Goal: Task Accomplishment & Management: Manage account settings

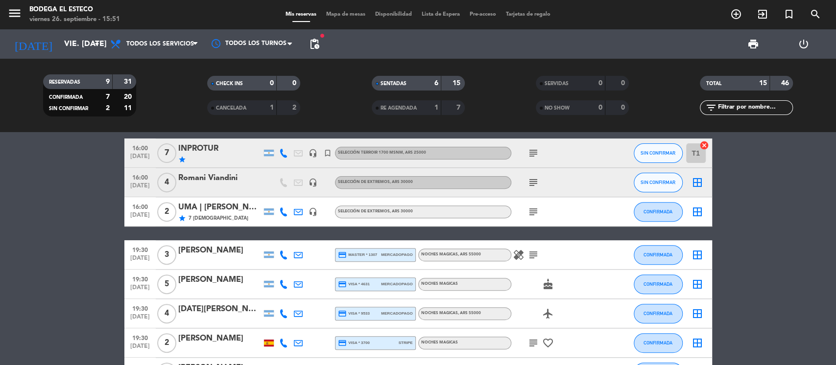
scroll to position [196, 0]
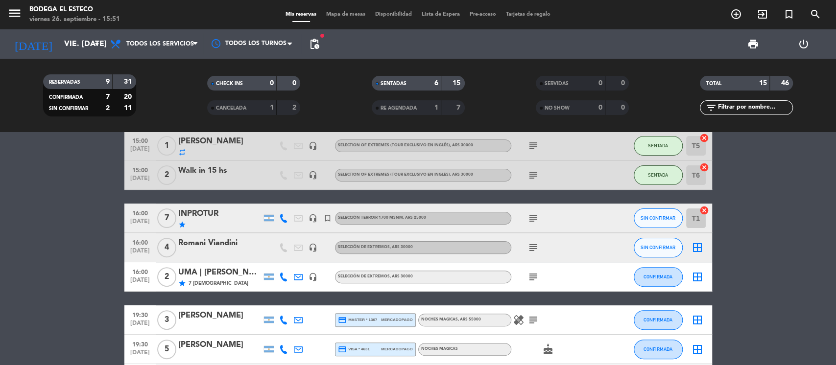
click at [533, 248] on icon "subject" at bounding box center [534, 248] width 12 height 12
click at [639, 243] on button "SIN CONFIRMAR" at bounding box center [658, 248] width 49 height 20
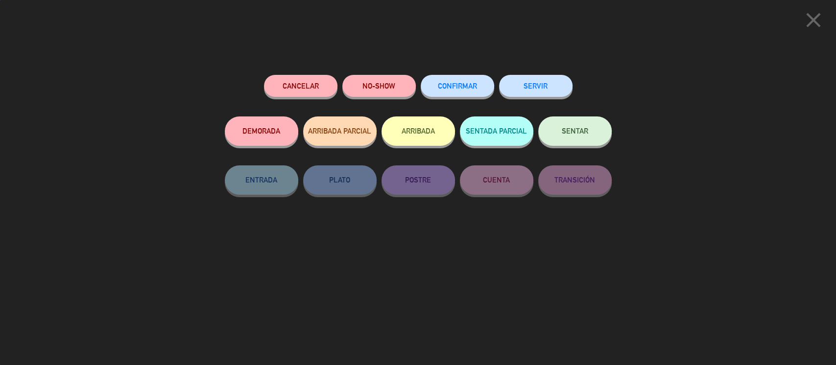
click at [564, 132] on span "SENTAR" at bounding box center [575, 131] width 26 height 8
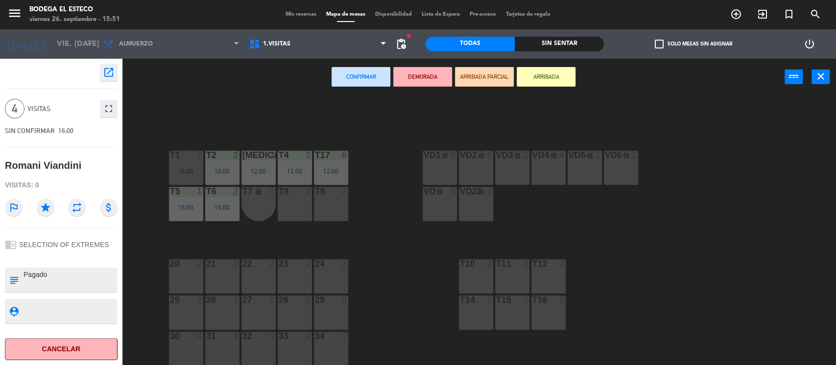
click at [288, 202] on div "T8 2" at bounding box center [295, 204] width 34 height 34
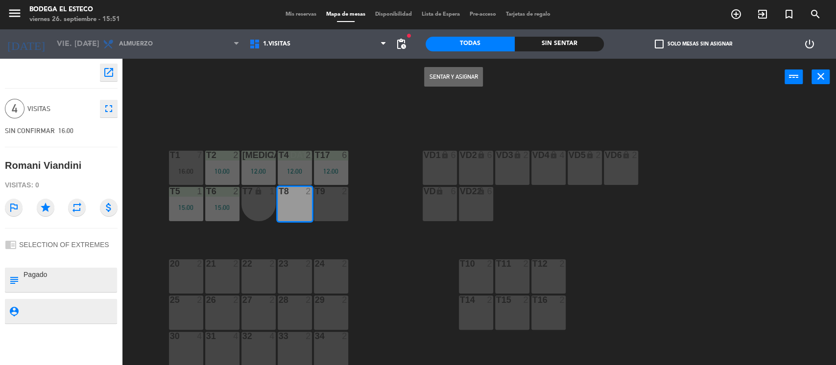
click at [455, 74] on button "Sentar y Asignar" at bounding box center [453, 77] width 59 height 20
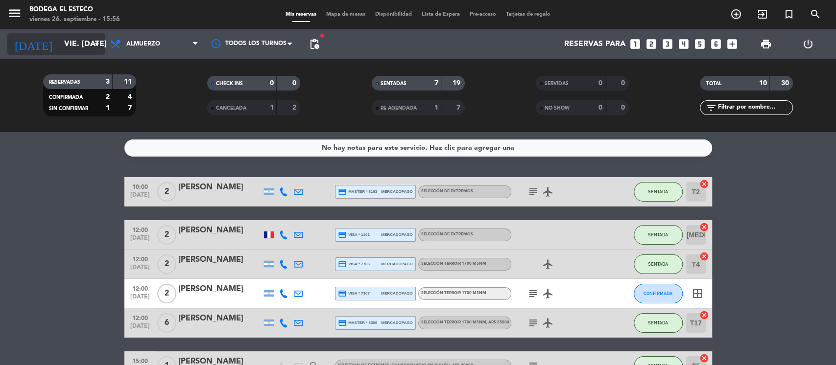
click at [74, 45] on input "vie. [DATE]" at bounding box center [110, 44] width 103 height 19
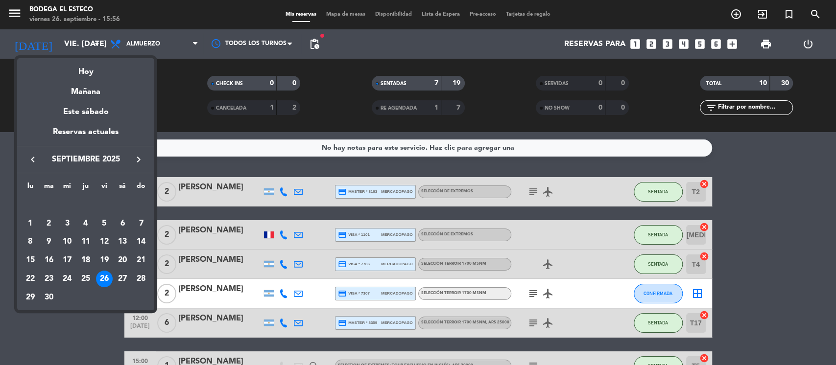
click at [139, 160] on icon "keyboard_arrow_right" at bounding box center [139, 160] width 12 height 12
click at [86, 220] on div "2" at bounding box center [85, 224] width 17 height 17
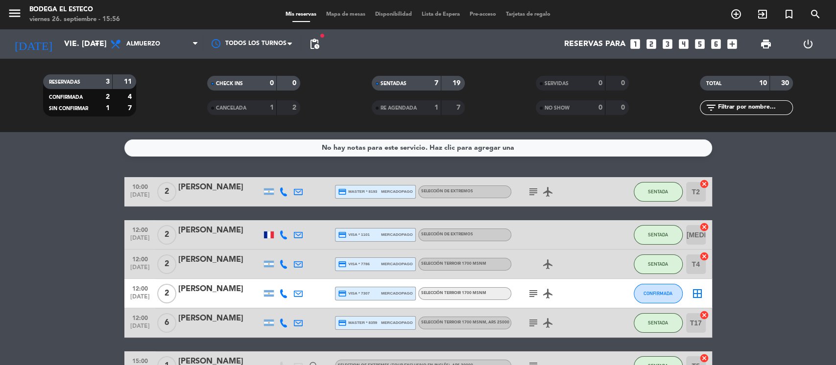
type input "[DEMOGRAPHIC_DATA] [DATE]"
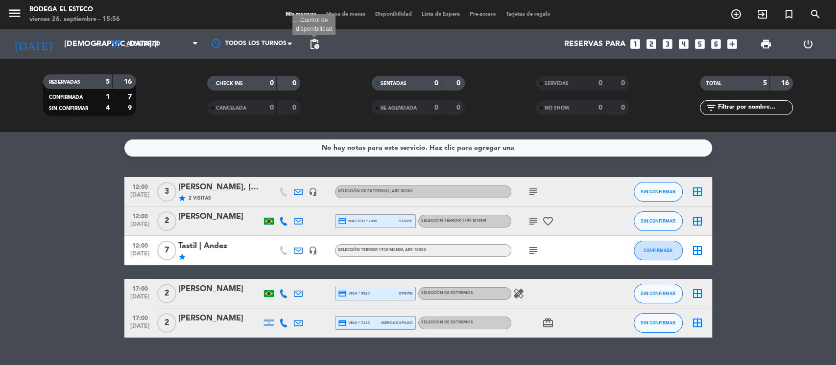
click at [312, 47] on span "pending_actions" at bounding box center [315, 44] width 12 height 12
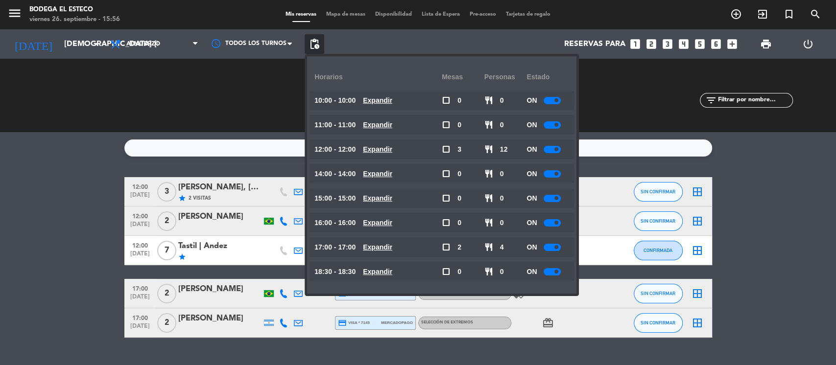
click at [101, 268] on bookings-row "12:00 [DATE] 3 [PERSON_NAME], [PERSON_NAME] & [PERSON_NAME] star 2 Visitas head…" at bounding box center [418, 257] width 836 height 161
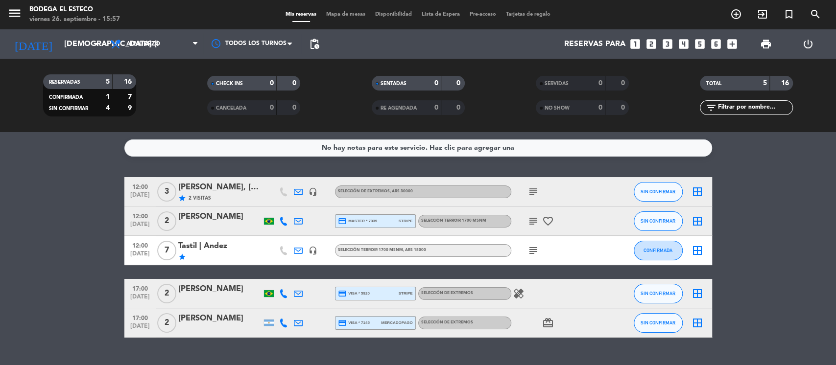
click at [190, 245] on div "Tastil | Andez" at bounding box center [219, 246] width 83 height 13
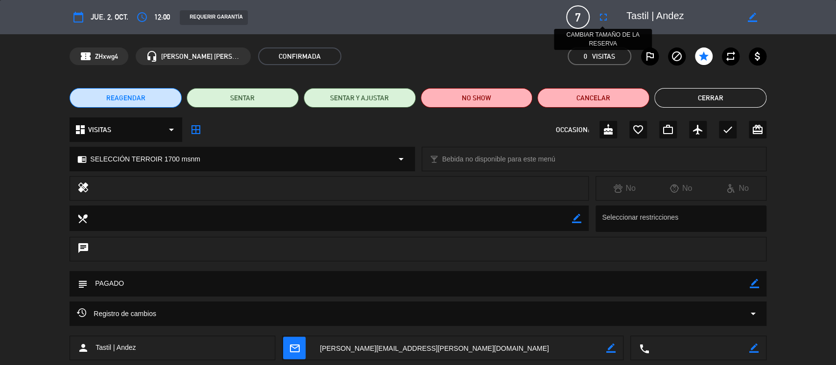
click at [606, 18] on icon "fullscreen" at bounding box center [604, 17] width 12 height 12
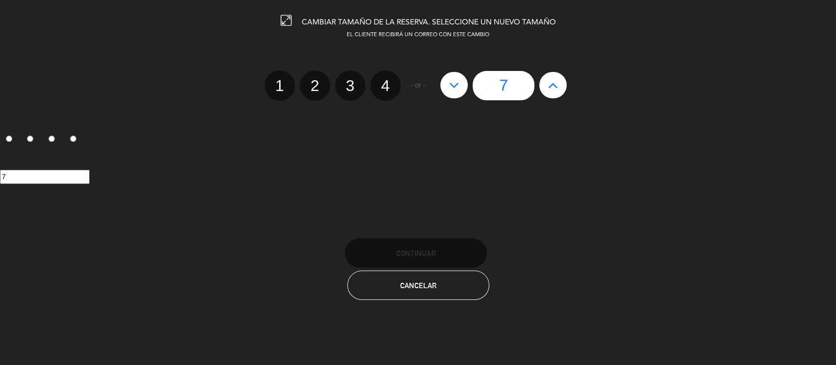
click at [461, 82] on button at bounding box center [453, 85] width 27 height 26
type input "6"
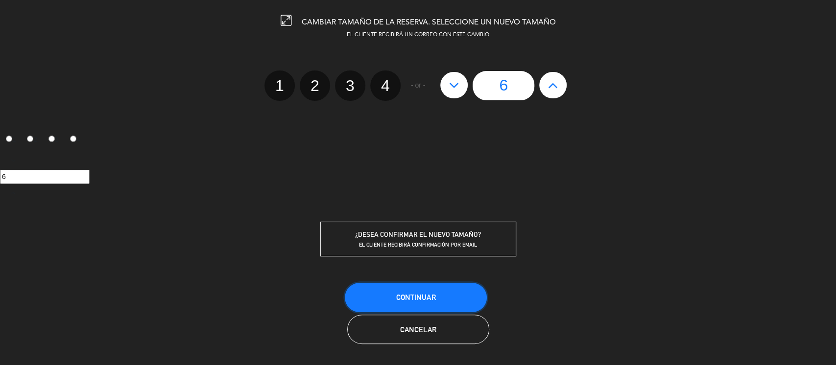
click at [413, 298] on span "Continuar" at bounding box center [415, 297] width 39 height 8
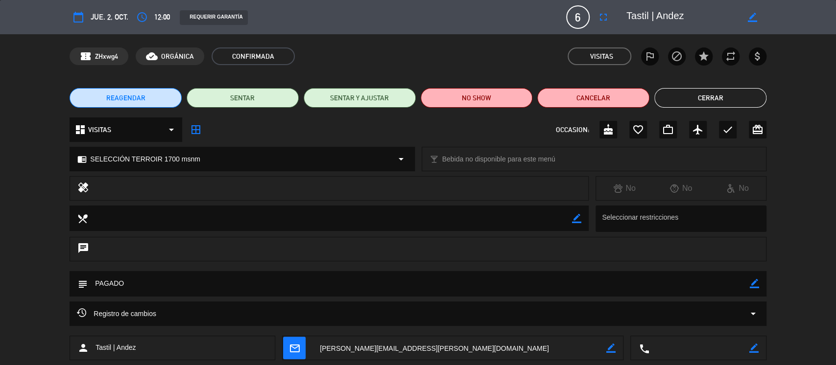
click at [137, 91] on button "REAGENDAR" at bounding box center [126, 98] width 112 height 20
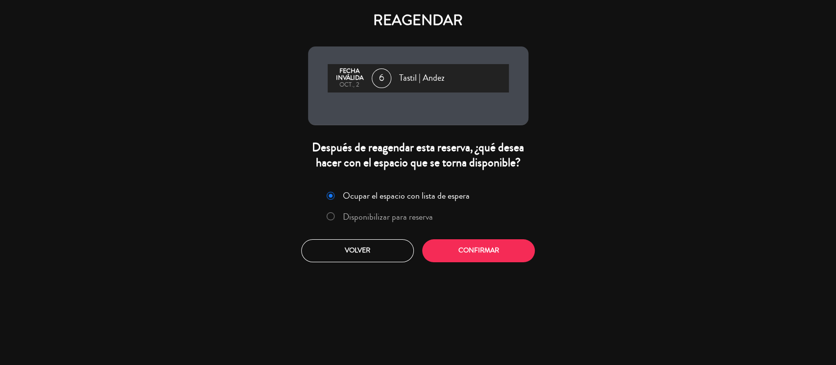
click at [325, 215] on label "Disponibilizar para reserva" at bounding box center [380, 217] width 117 height 18
click at [480, 247] on button "Confirmar" at bounding box center [478, 251] width 113 height 23
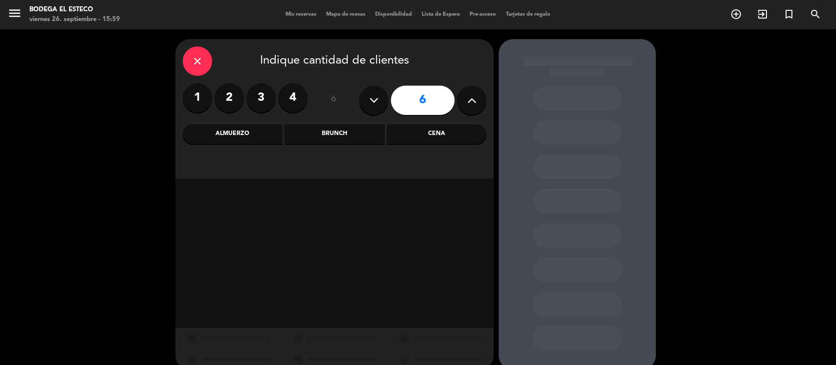
click at [221, 132] on div "Almuerzo" at bounding box center [232, 134] width 99 height 20
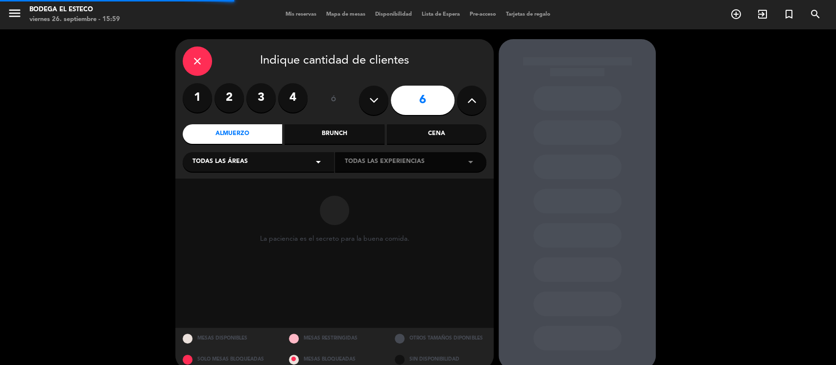
click at [233, 156] on div "Todas las áreas arrow_drop_down" at bounding box center [258, 162] width 151 height 20
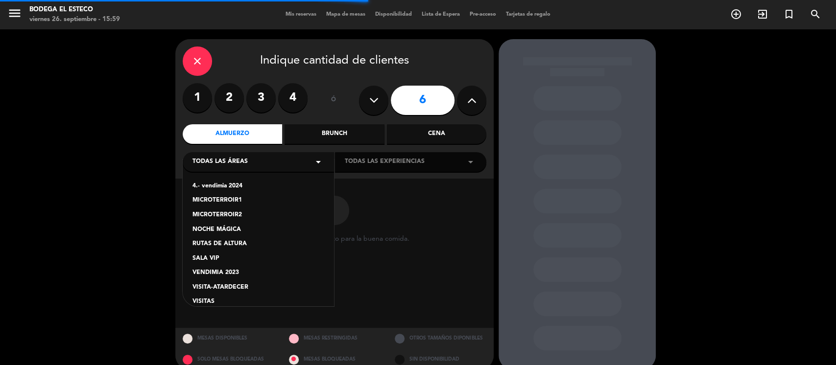
click at [205, 301] on div "VISITAS" at bounding box center [259, 302] width 132 height 10
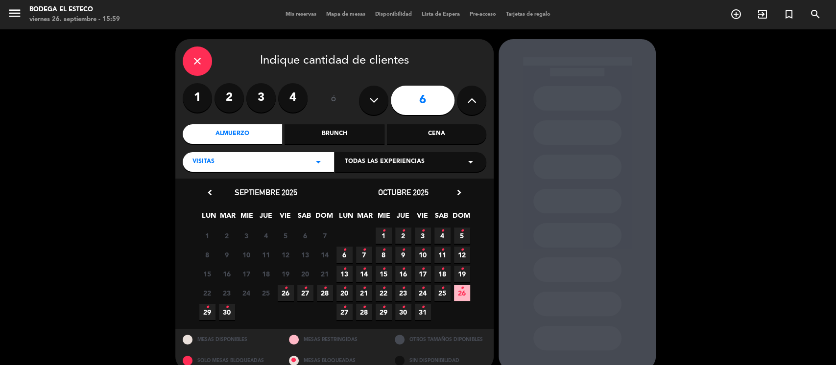
click at [194, 60] on icon "close" at bounding box center [198, 61] width 12 height 12
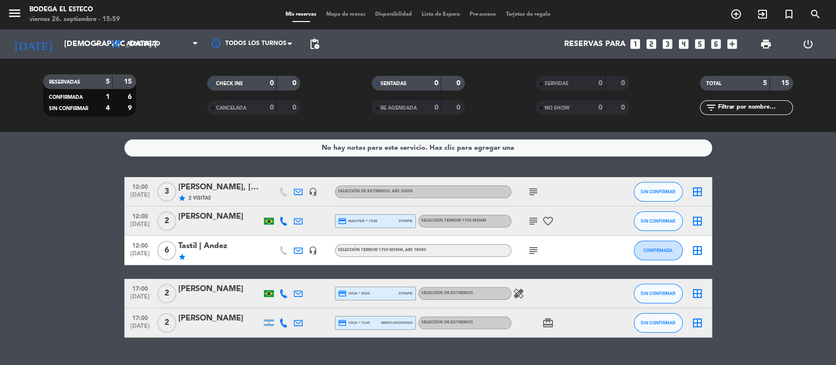
click at [199, 245] on div "Tastil | Andez" at bounding box center [219, 246] width 83 height 13
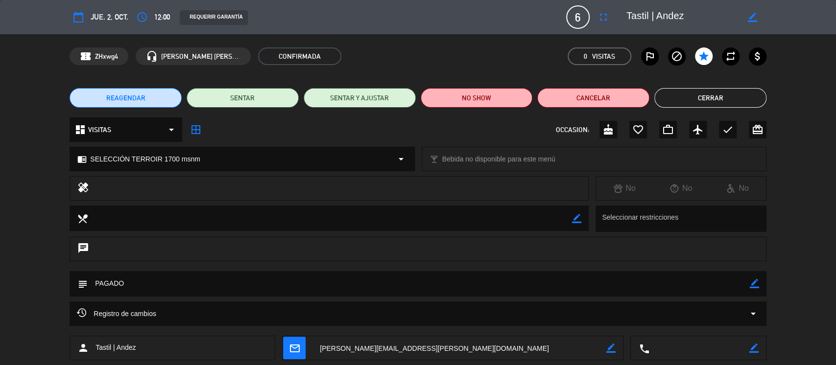
click at [156, 101] on button "REAGENDAR" at bounding box center [126, 98] width 112 height 20
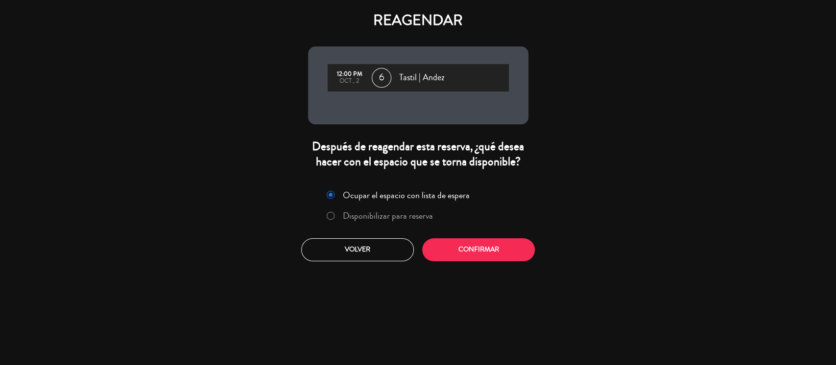
drag, startPoint x: 330, startPoint y: 215, endPoint x: 367, endPoint y: 242, distance: 46.0
click at [330, 216] on input "Disponibilizar para reserva" at bounding box center [330, 215] width 6 height 6
radio input "true"
click at [457, 250] on button "Confirmar" at bounding box center [478, 250] width 113 height 23
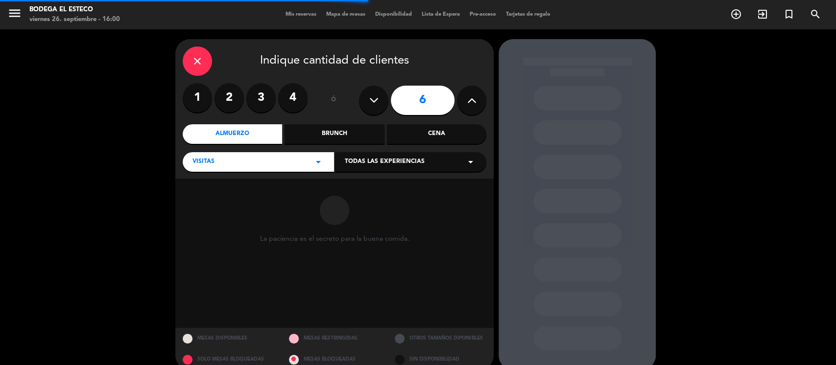
click at [421, 164] on span "Todas las experiencias" at bounding box center [385, 162] width 80 height 10
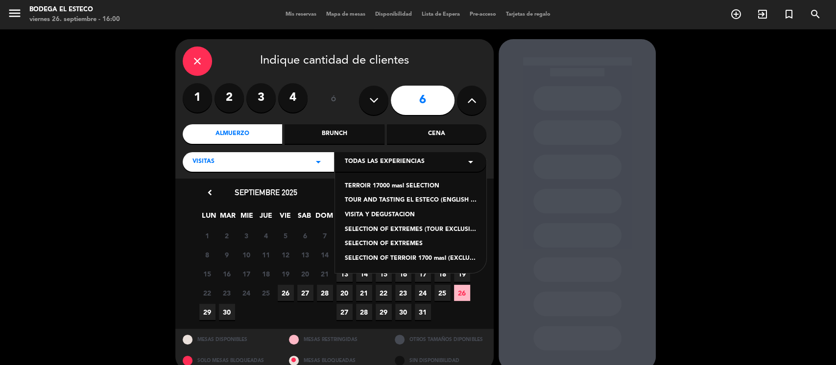
click at [381, 184] on div "TERROIR 17000 masl SELECTION" at bounding box center [411, 187] width 132 height 10
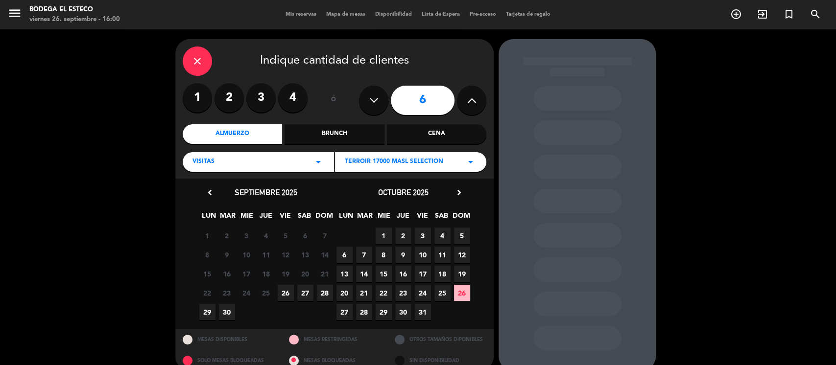
click at [401, 234] on span "2" at bounding box center [403, 236] width 16 height 16
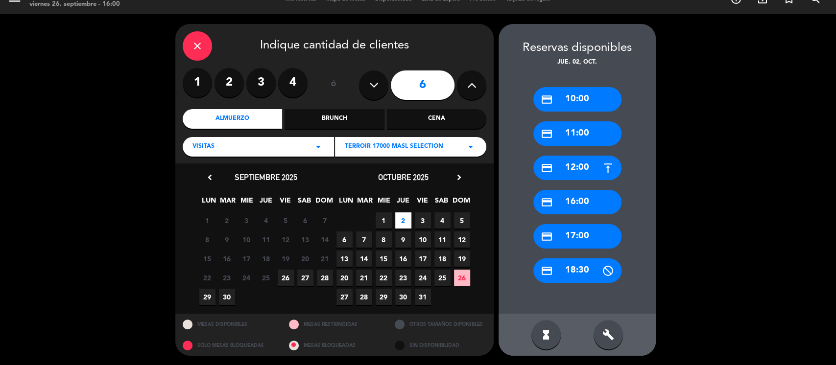
click at [557, 233] on div "credit_card 17:00" at bounding box center [578, 236] width 88 height 24
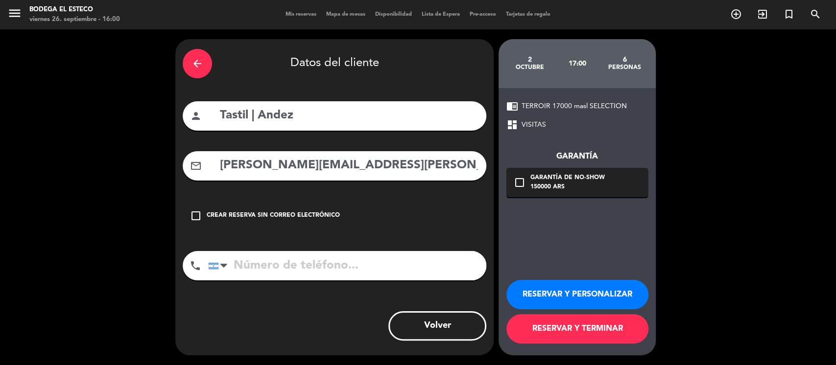
click at [535, 290] on button "RESERVAR Y PERSONALIZAR" at bounding box center [578, 294] width 142 height 29
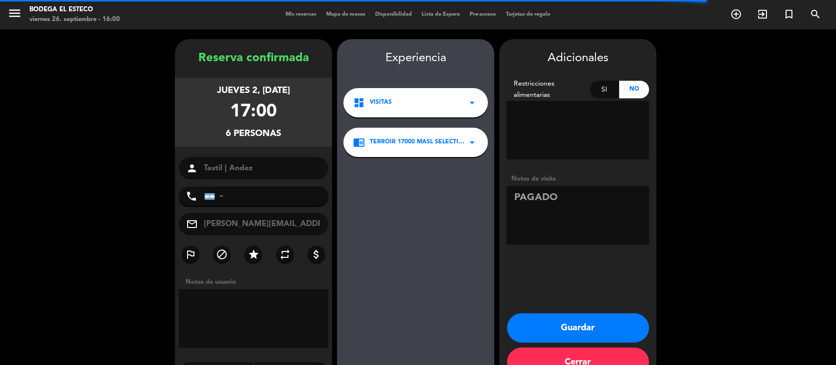
scroll to position [26, 0]
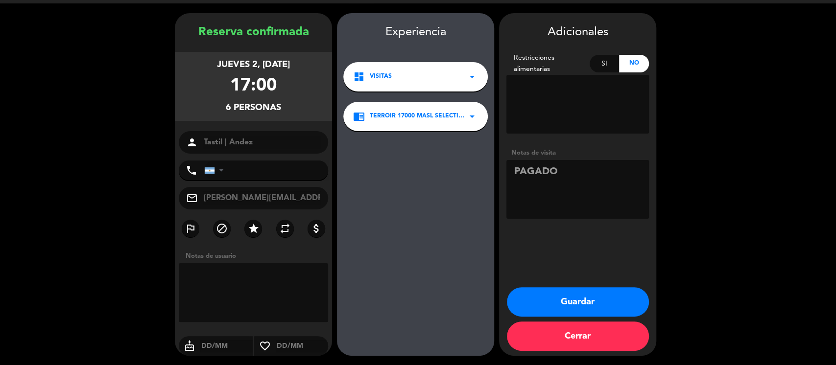
click at [547, 297] on button "Guardar" at bounding box center [578, 302] width 142 height 29
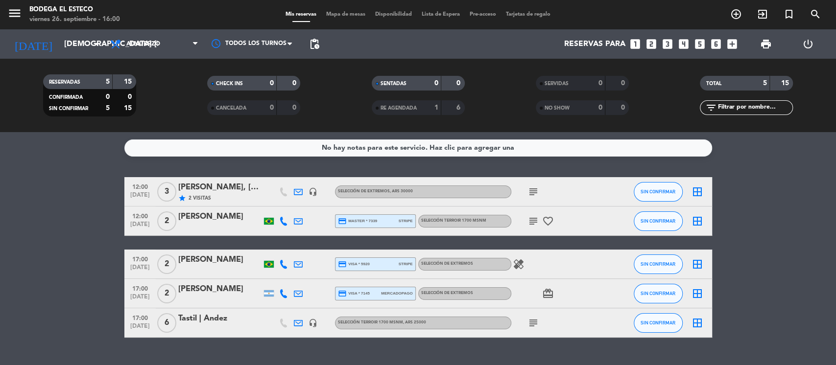
click at [219, 319] on div "Tastil | Andez" at bounding box center [219, 319] width 83 height 13
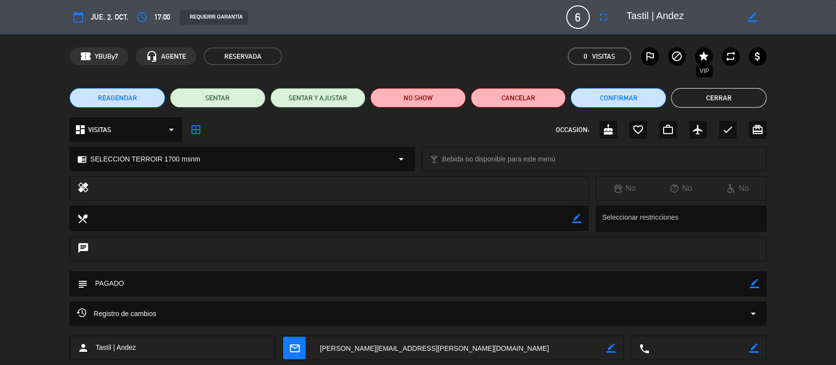
drag, startPoint x: 705, startPoint y: 54, endPoint x: 690, endPoint y: 105, distance: 52.9
click at [704, 54] on icon "star" at bounding box center [704, 56] width 12 height 12
click at [711, 100] on button "Cerrar" at bounding box center [719, 98] width 96 height 20
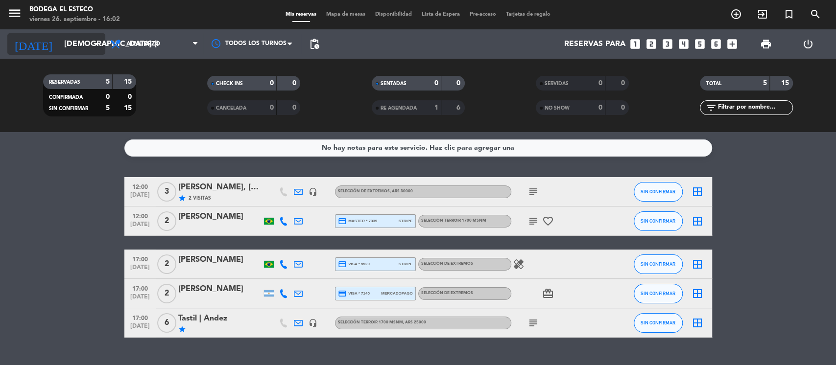
click at [69, 50] on input "[DEMOGRAPHIC_DATA] [DATE]" at bounding box center [110, 44] width 103 height 19
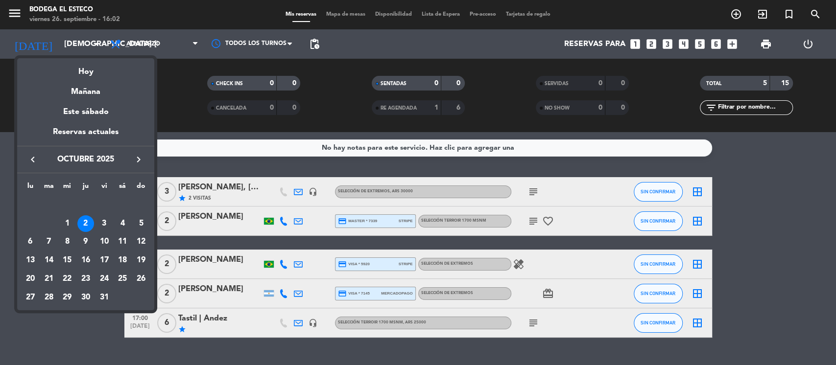
click at [33, 156] on icon "keyboard_arrow_left" at bounding box center [33, 160] width 12 height 12
click at [83, 65] on div "Hoy" at bounding box center [85, 68] width 137 height 20
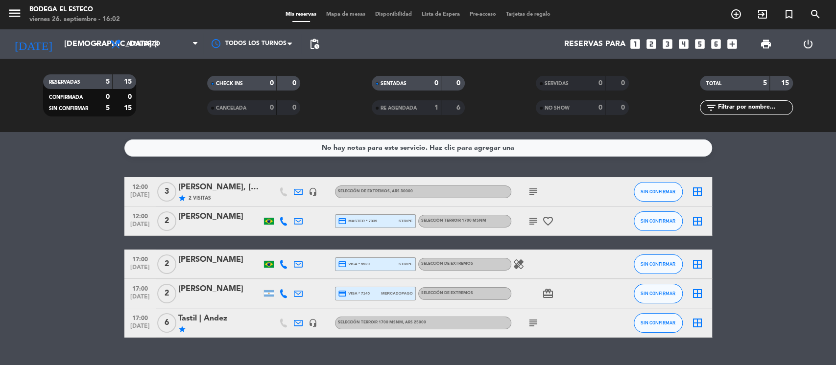
type input "vie. [DATE]"
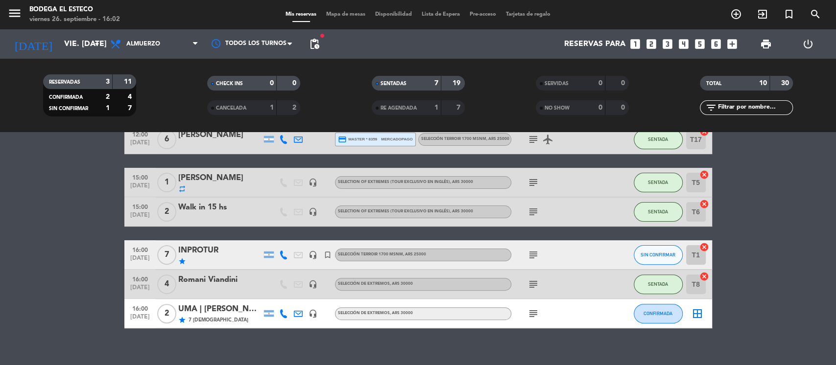
scroll to position [196, 0]
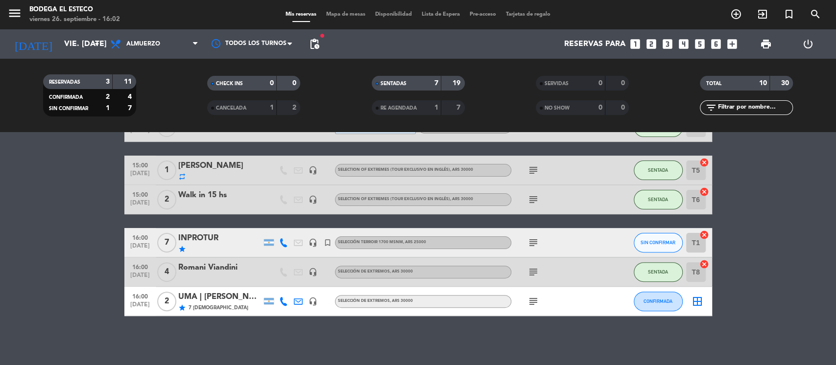
drag, startPoint x: 529, startPoint y: 299, endPoint x: 523, endPoint y: 299, distance: 5.9
click at [528, 299] on icon "subject" at bounding box center [534, 302] width 12 height 12
click at [232, 296] on div "UMA | [PERSON_NAME] [PERSON_NAME] x2," at bounding box center [219, 297] width 83 height 13
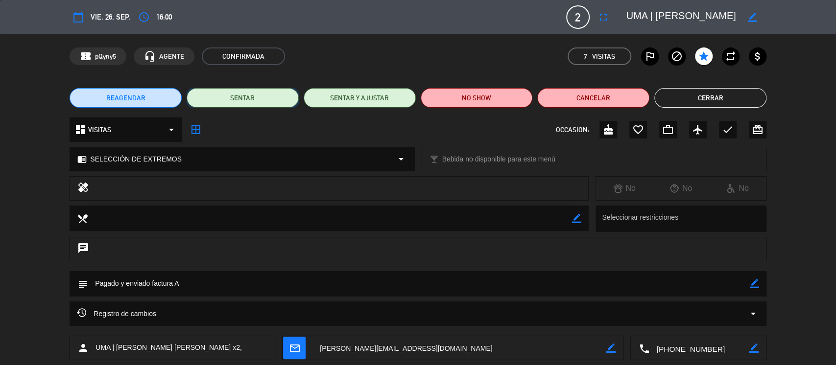
click at [255, 96] on button "SENTAR" at bounding box center [243, 98] width 112 height 20
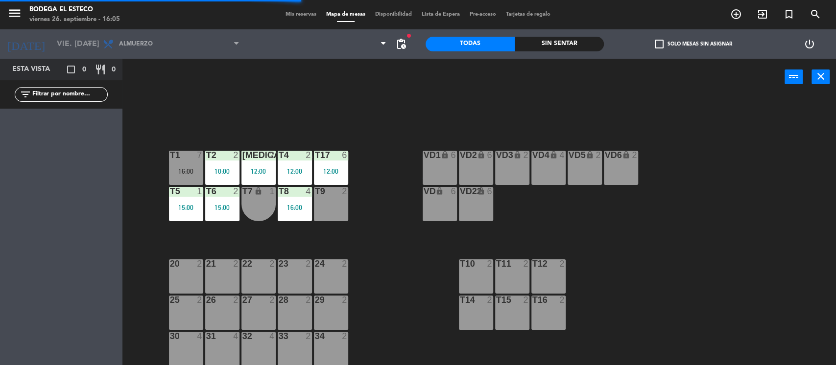
click at [321, 210] on div "T9 2" at bounding box center [331, 204] width 34 height 34
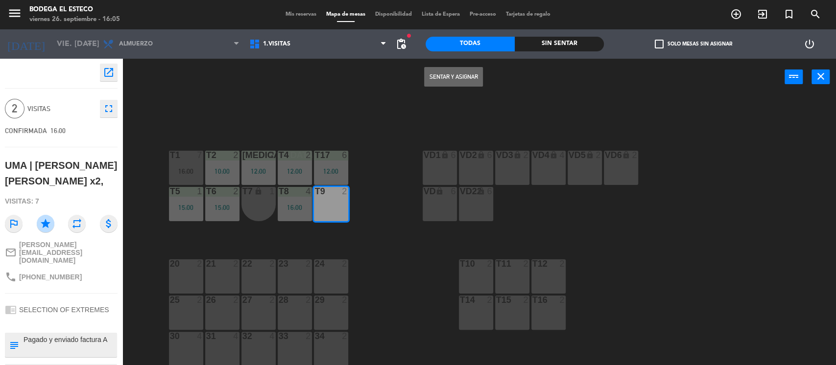
click at [458, 76] on button "Sentar y Asignar" at bounding box center [453, 77] width 59 height 20
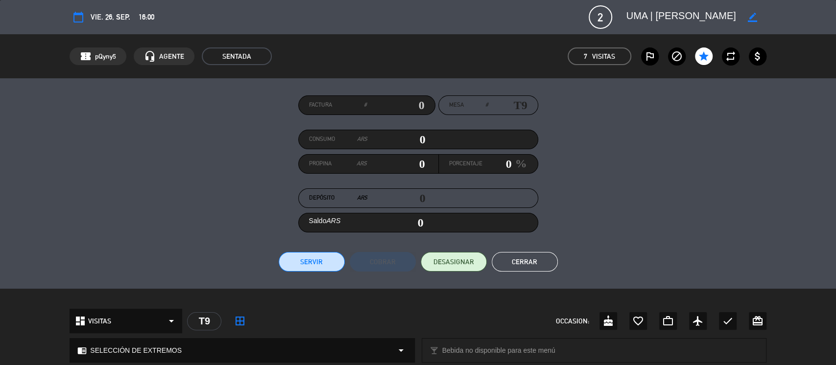
click at [518, 261] on button "Cerrar" at bounding box center [525, 262] width 66 height 20
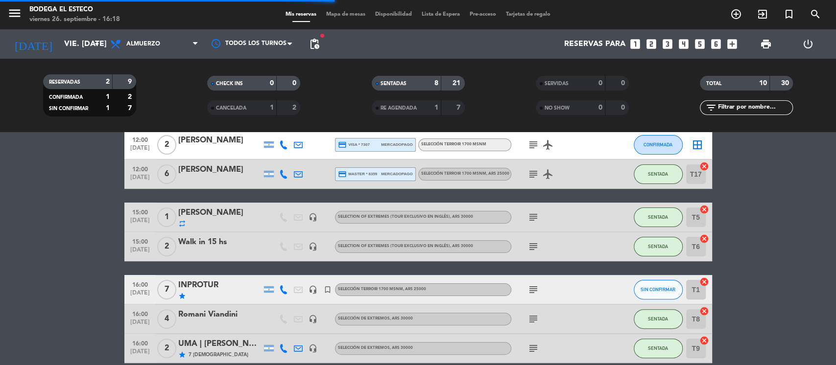
scroll to position [196, 0]
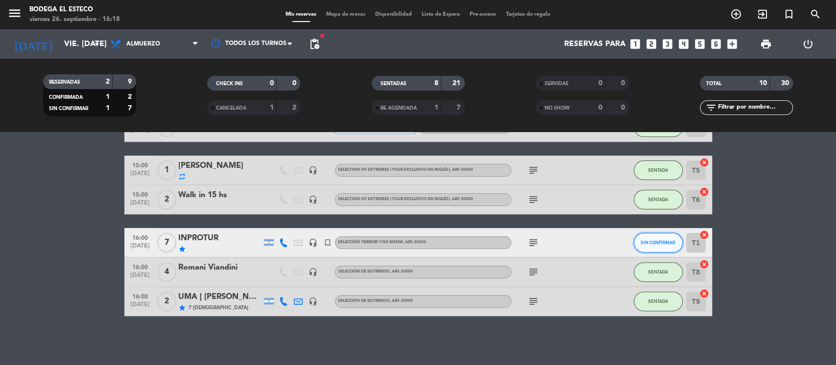
click at [640, 238] on button "SIN CONFIRMAR" at bounding box center [658, 243] width 49 height 20
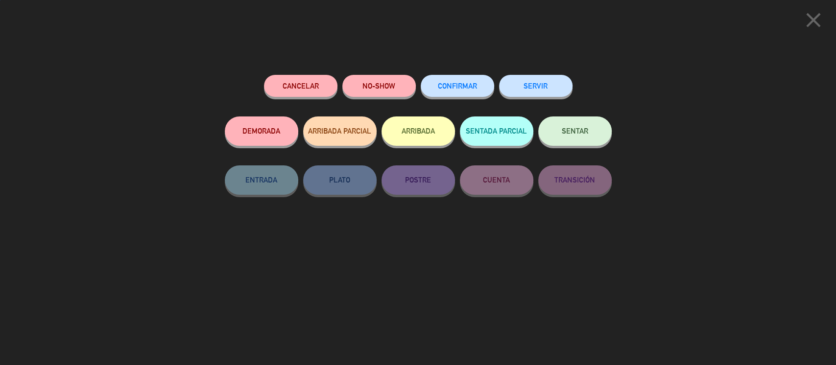
click at [583, 142] on button "SENTAR" at bounding box center [574, 131] width 73 height 29
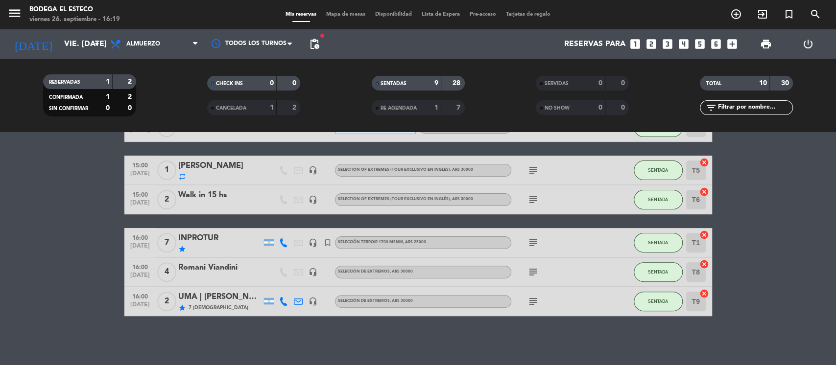
click at [536, 245] on icon "subject" at bounding box center [534, 243] width 12 height 12
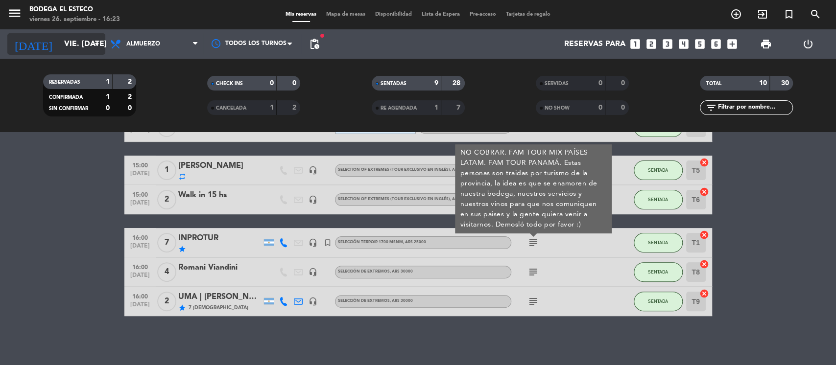
click at [83, 35] on input "vie. [DATE]" at bounding box center [110, 44] width 103 height 19
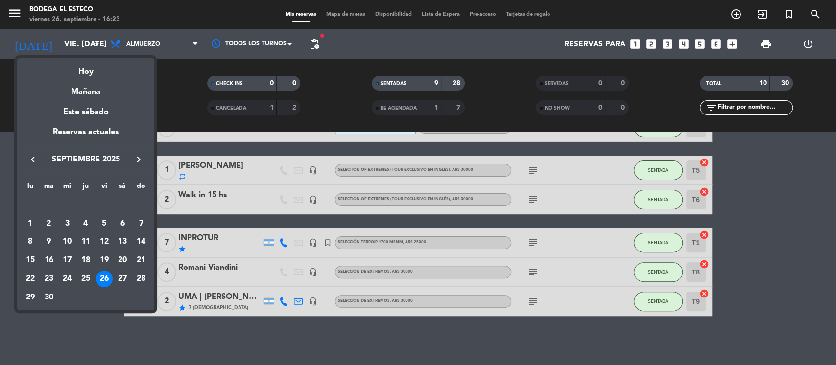
click at [137, 163] on icon "keyboard_arrow_right" at bounding box center [139, 160] width 12 height 12
click at [105, 216] on div "3" at bounding box center [104, 224] width 17 height 17
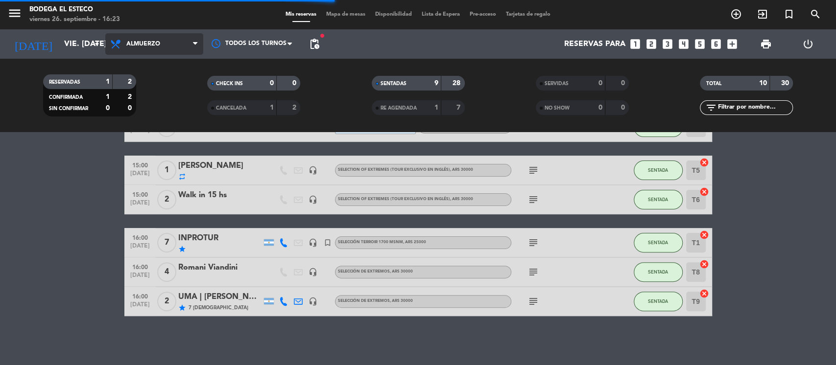
click at [161, 40] on span "Almuerzo" at bounding box center [154, 44] width 98 height 22
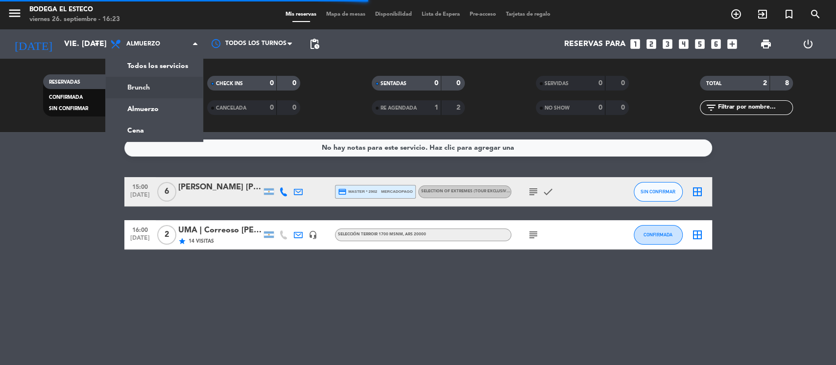
scroll to position [0, 0]
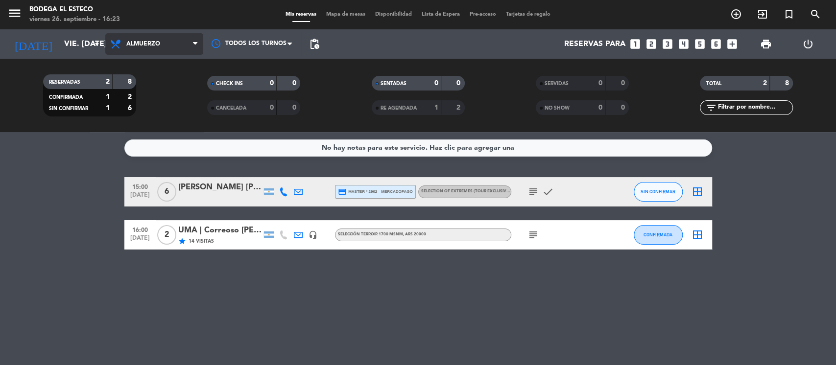
click at [165, 47] on span "Almuerzo" at bounding box center [154, 44] width 98 height 22
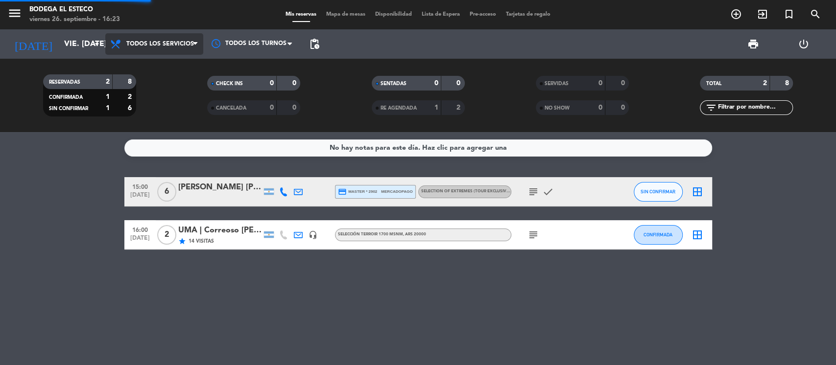
click at [169, 61] on div "menu Bodega El Esteco viernes 26. septiembre - 16:23 Mis reservas Mapa de mesas…" at bounding box center [418, 66] width 836 height 132
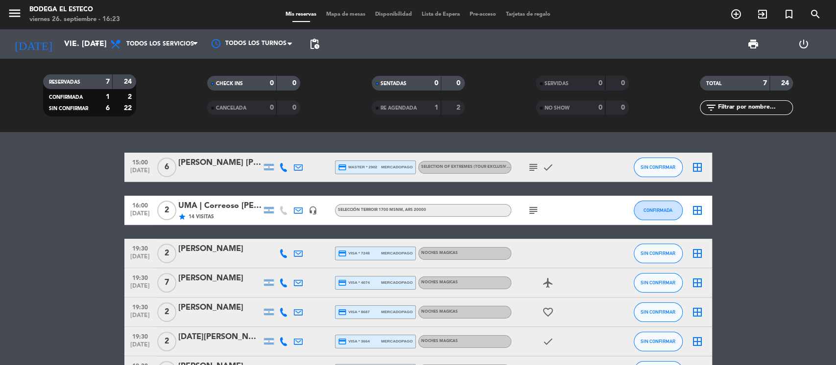
scroll to position [65, 0]
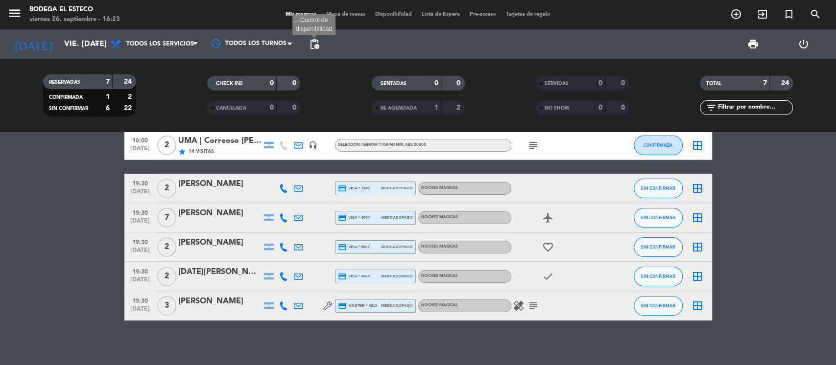
click at [314, 40] on span "pending_actions" at bounding box center [315, 44] width 12 height 12
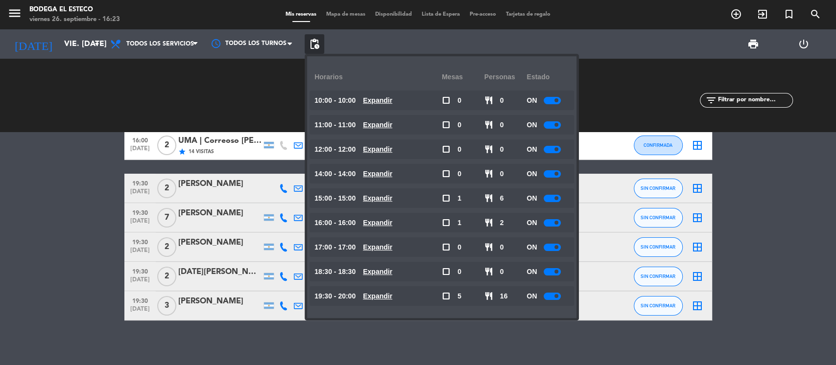
click at [100, 216] on bookings-row "15:00 [DATE] 6 [PERSON_NAME] [PERSON_NAME] credit_card master * 2902 mercadopag…" at bounding box center [418, 204] width 836 height 233
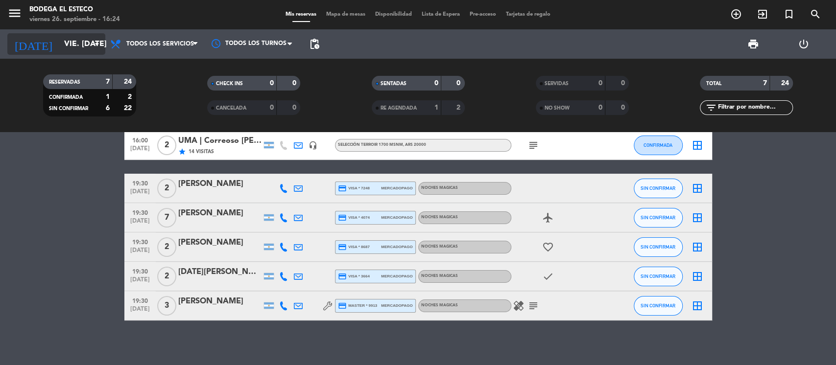
click at [78, 49] on input "vie. [DATE]" at bounding box center [110, 44] width 103 height 19
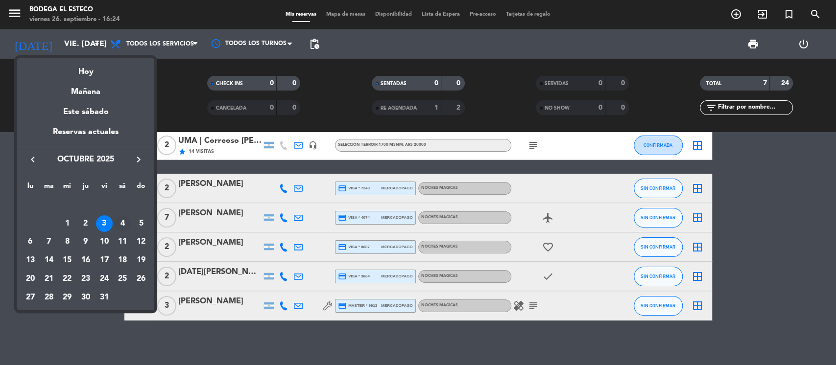
click at [121, 216] on div "4" at bounding box center [122, 224] width 17 height 17
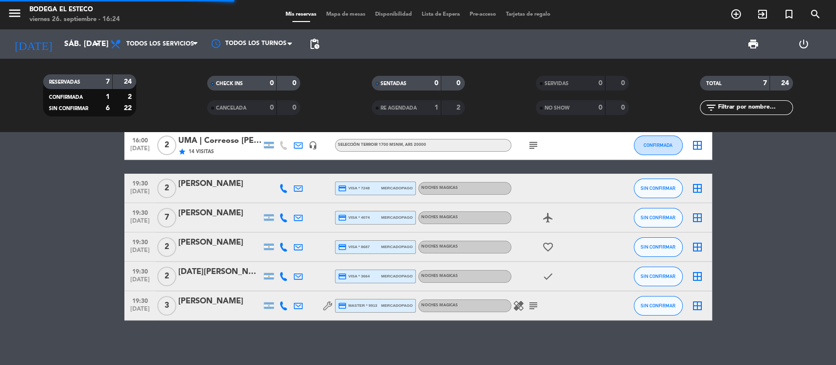
scroll to position [0, 0]
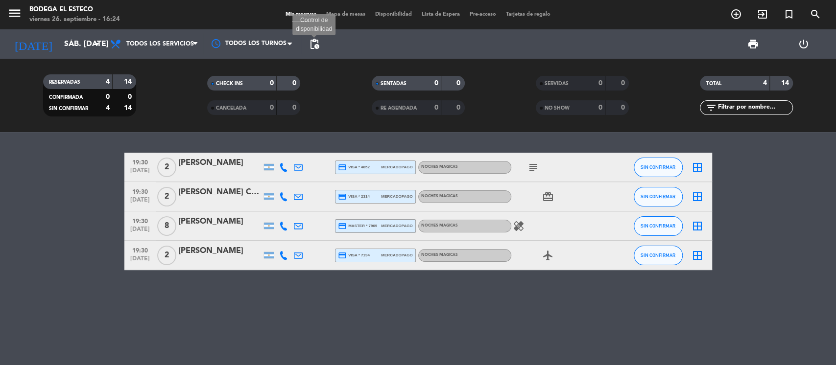
click at [312, 44] on span "pending_actions" at bounding box center [315, 44] width 12 height 12
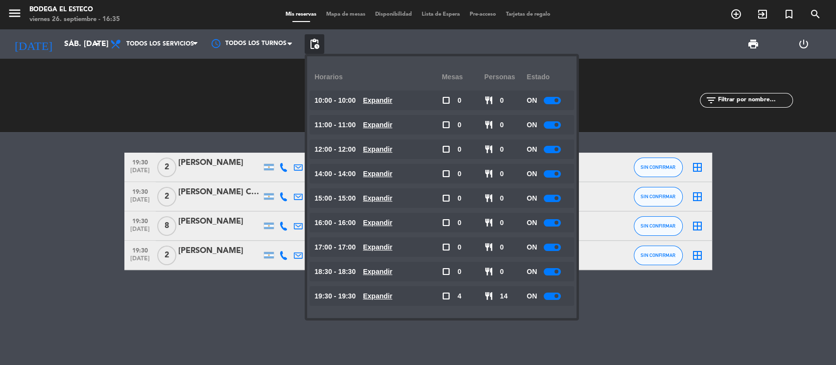
click at [48, 198] on bookings-row "19:30 [DATE] 2 [PERSON_NAME] credit_card visa * 4052 mercadopago NOCHES MAGICAS…" at bounding box center [418, 212] width 836 height 118
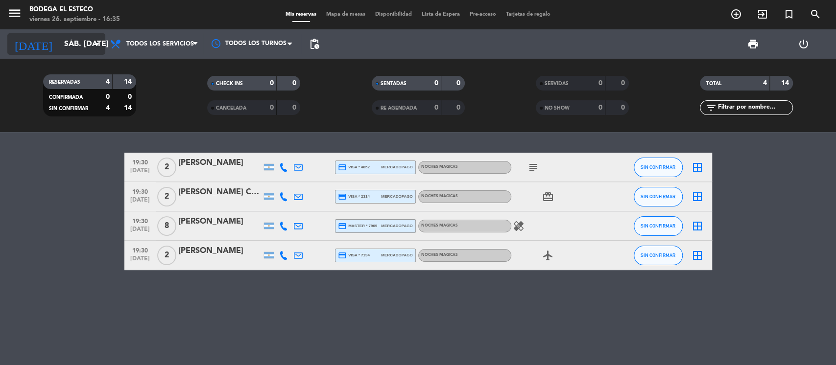
click at [62, 46] on input "sáb. [DATE]" at bounding box center [110, 44] width 103 height 19
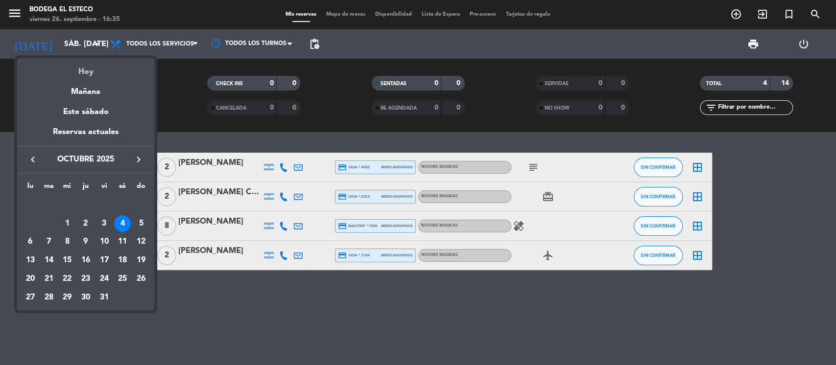
click at [75, 64] on div "Hoy" at bounding box center [85, 68] width 137 height 20
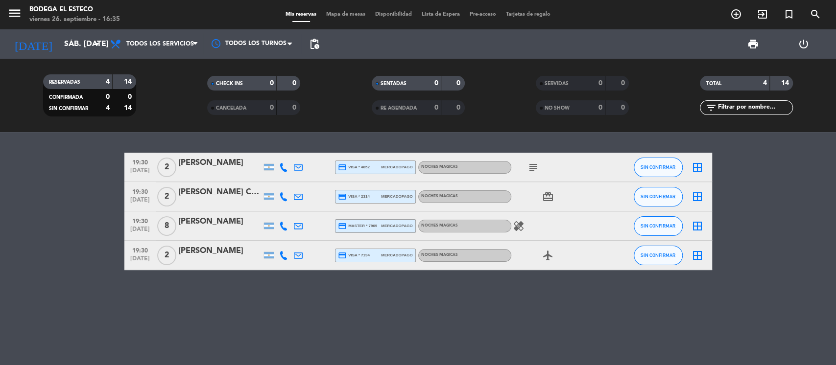
type input "vie. [DATE]"
click at [87, 48] on input "vie. [DATE]" at bounding box center [110, 44] width 103 height 19
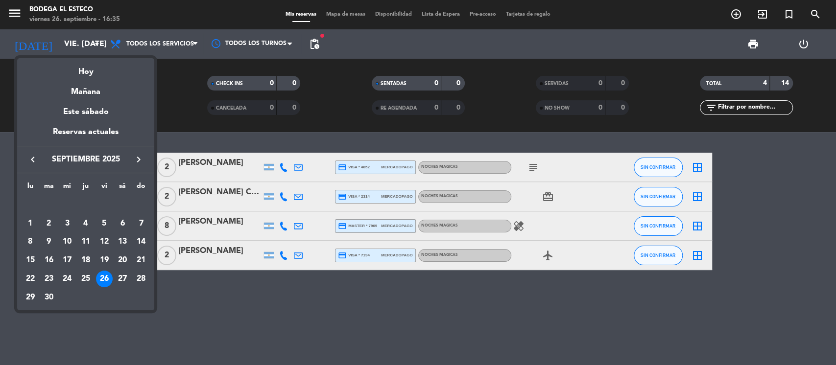
click at [196, 316] on div at bounding box center [418, 182] width 836 height 365
